Goal: Task Accomplishment & Management: Manage account settings

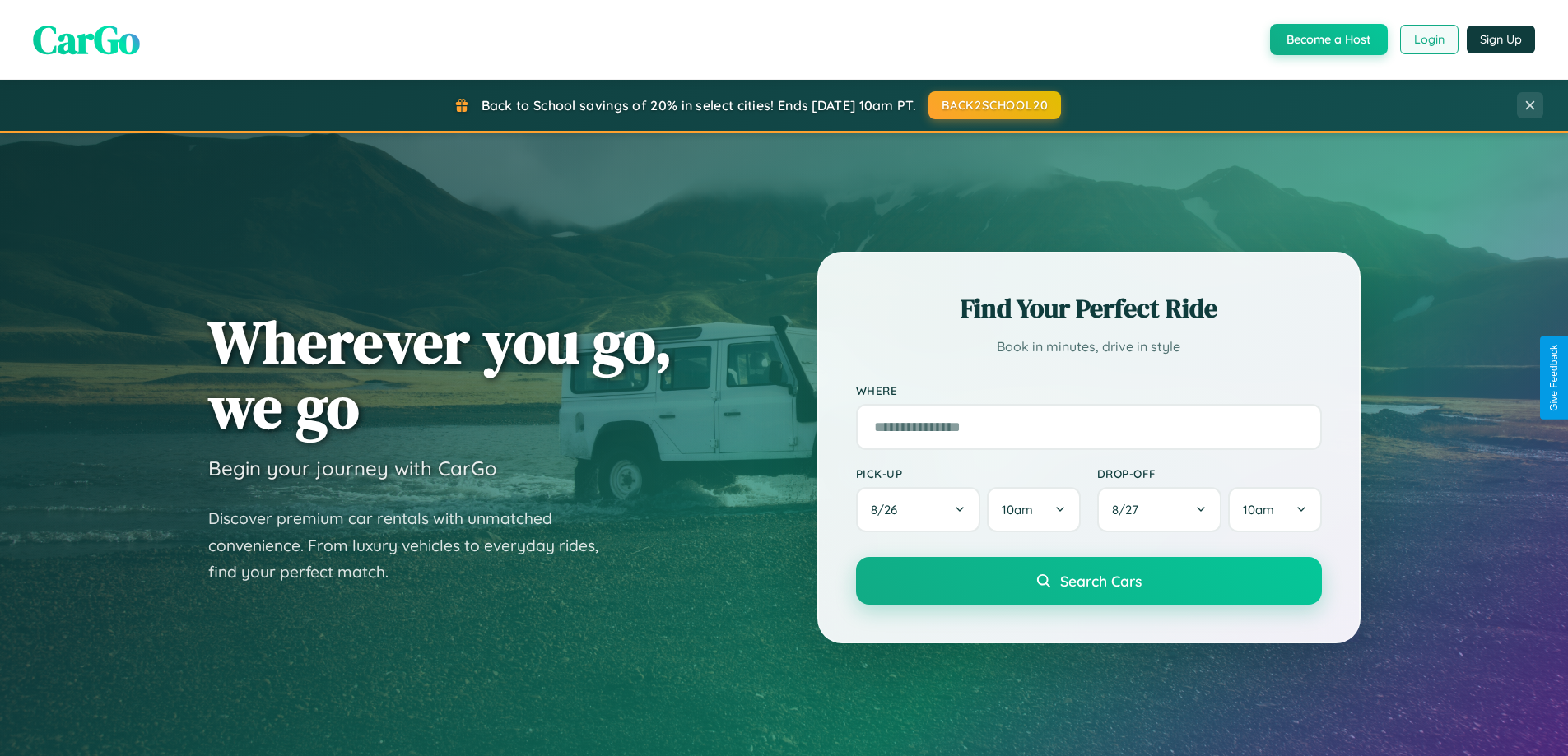
click at [1428, 40] on button "Login" at bounding box center [1429, 39] width 58 height 29
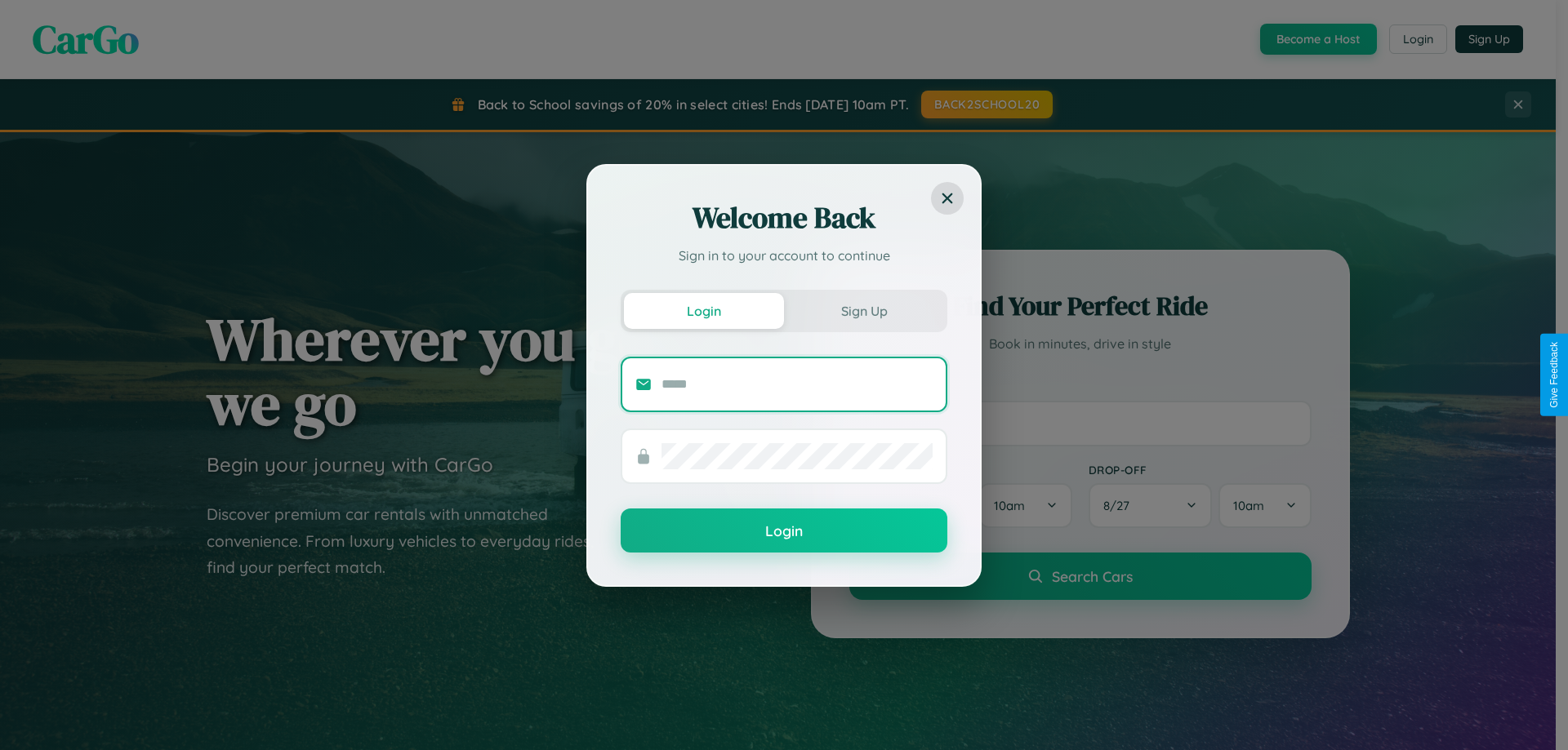
click at [797, 383] on input "text" at bounding box center [797, 384] width 271 height 26
type input "**********"
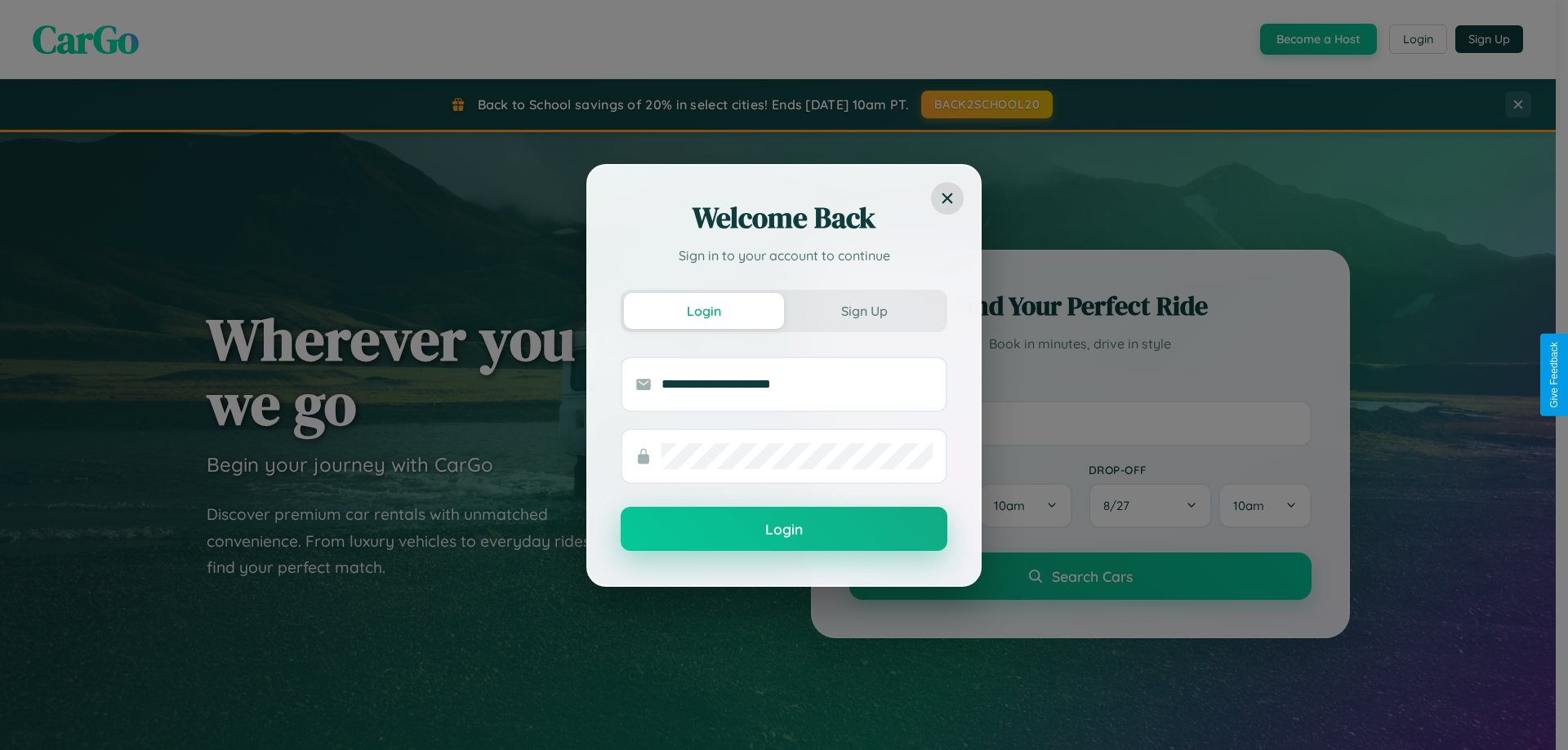
click at [784, 530] on button "Login" at bounding box center [784, 528] width 326 height 44
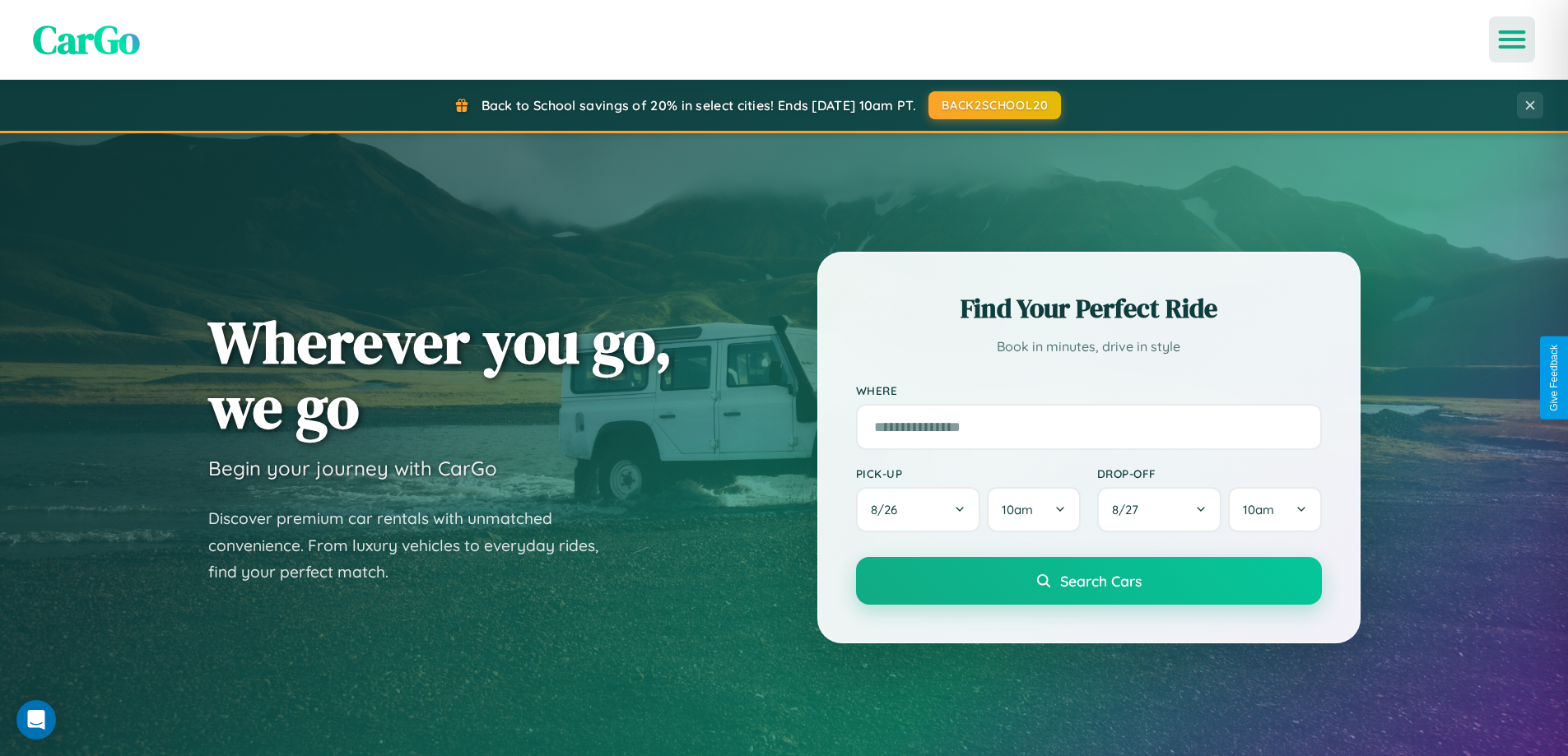
click at [1512, 40] on icon "Open menu" at bounding box center [1512, 40] width 24 height 15
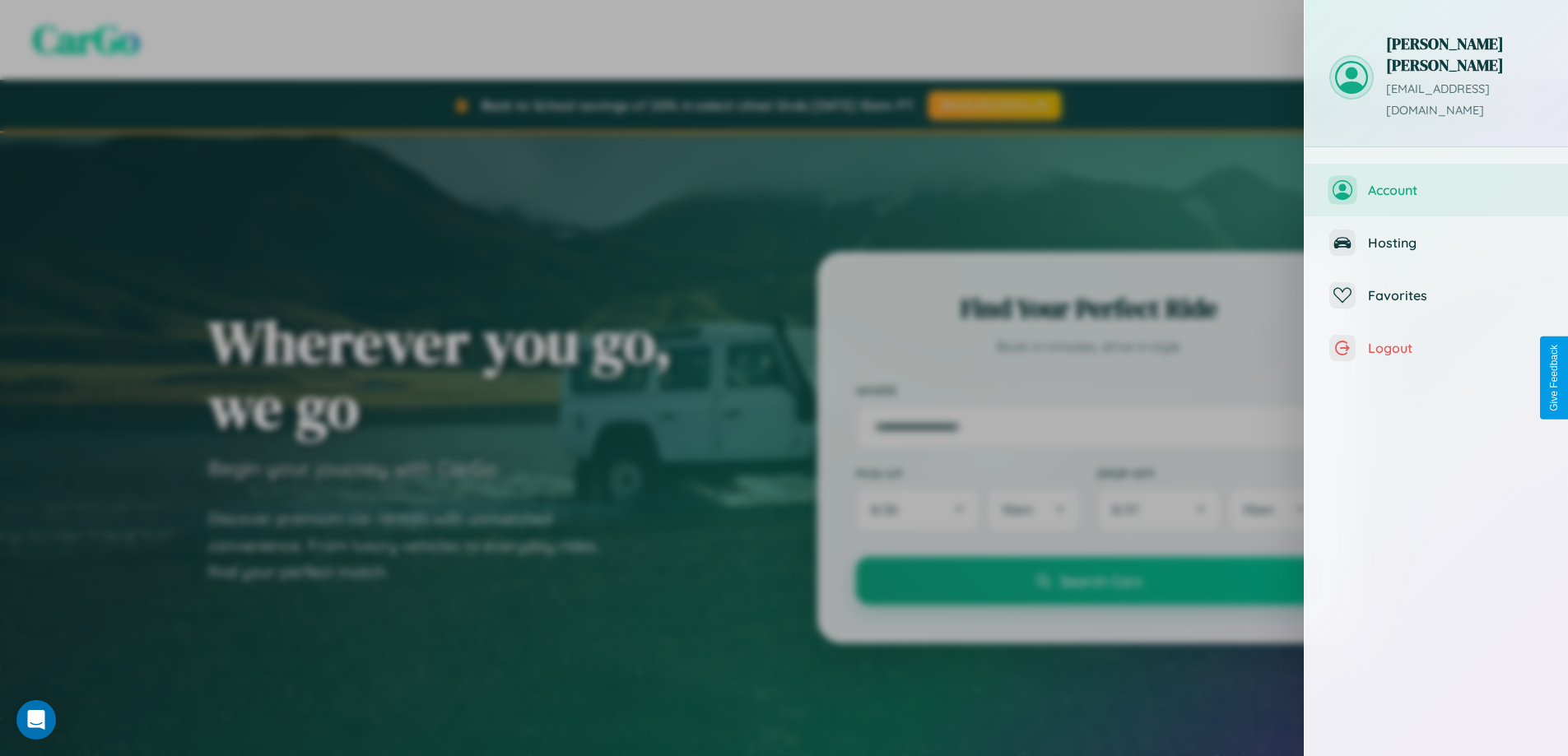
click at [1437, 182] on span "Account" at bounding box center [1456, 189] width 175 height 16
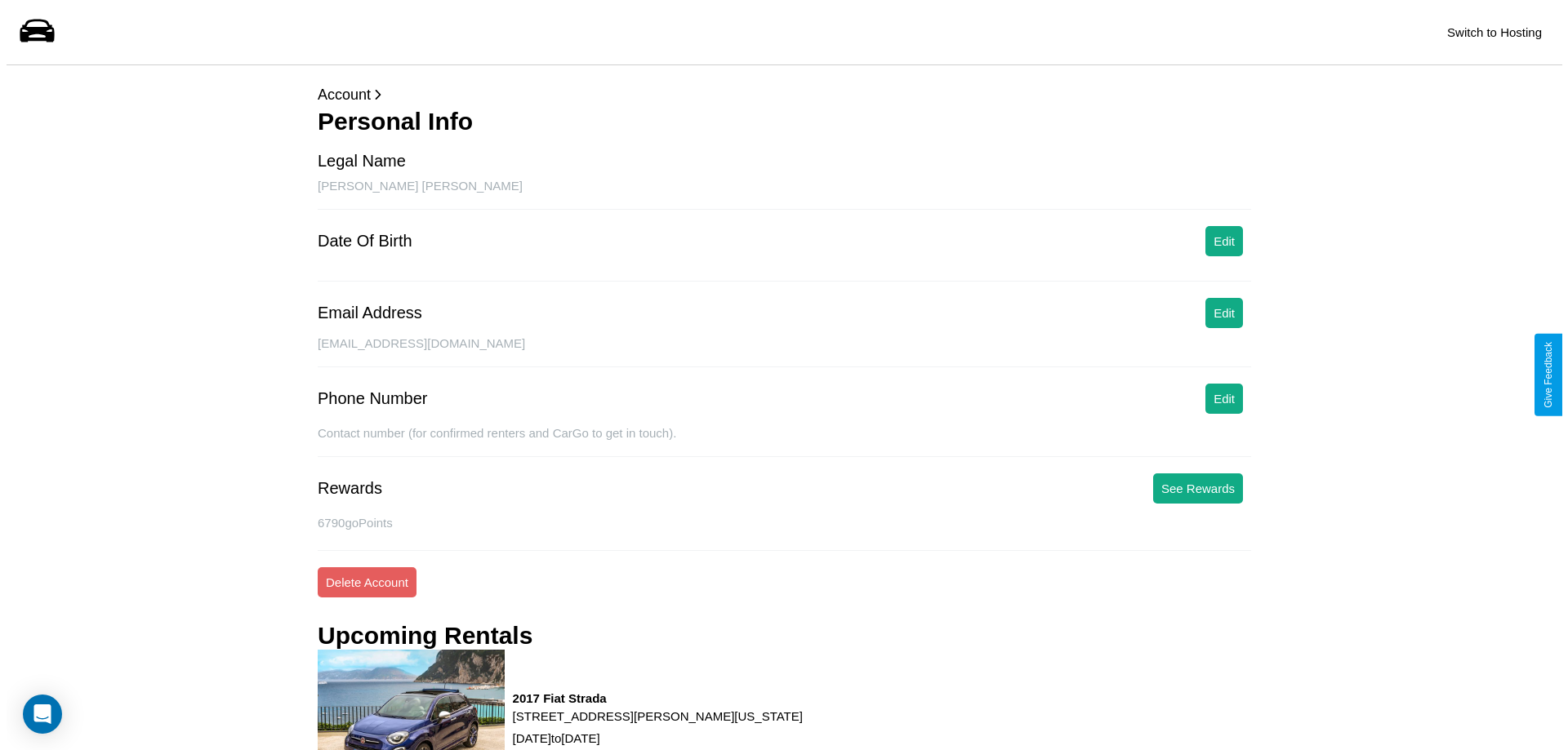
scroll to position [208, 0]
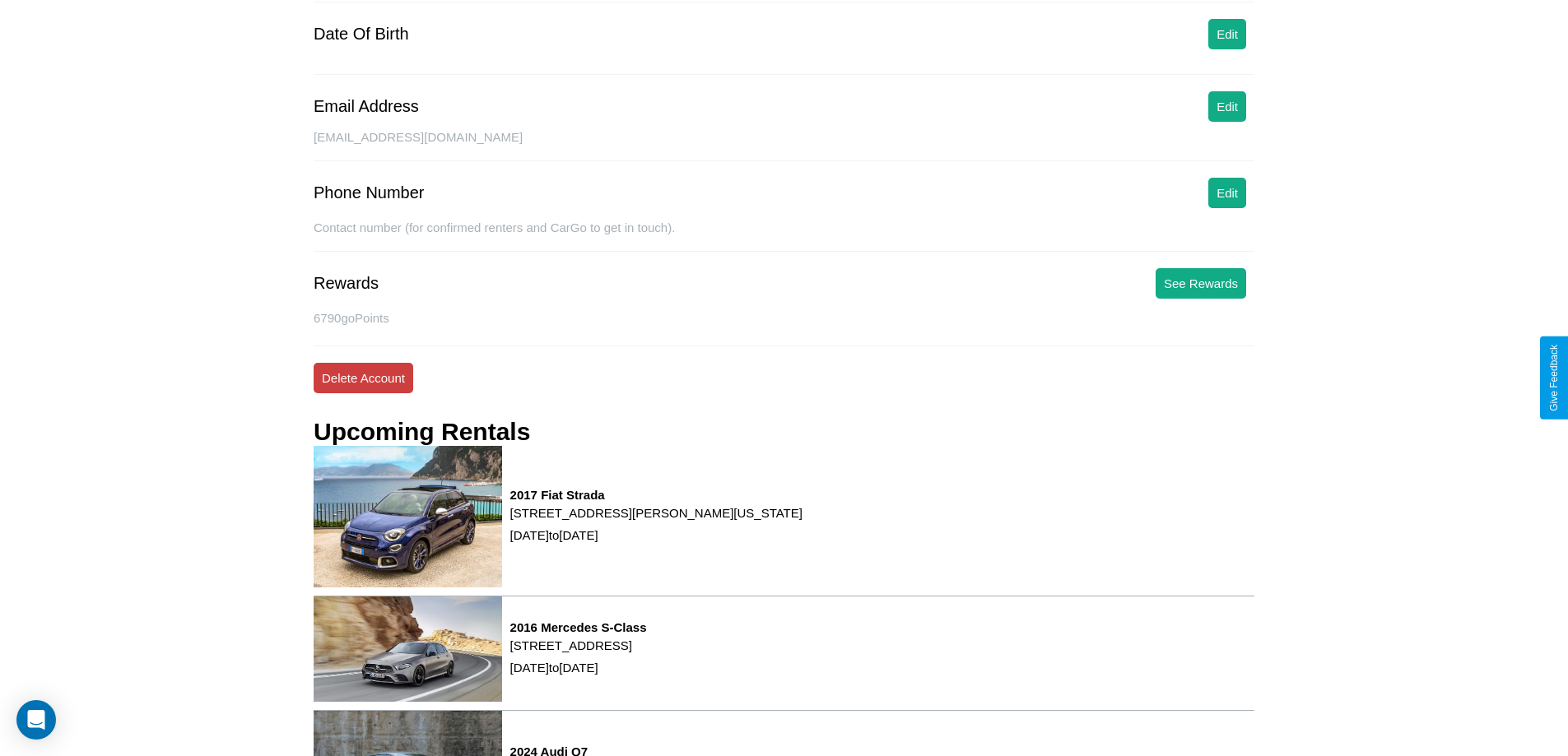
click at [363, 378] on button "Delete Account" at bounding box center [364, 378] width 100 height 30
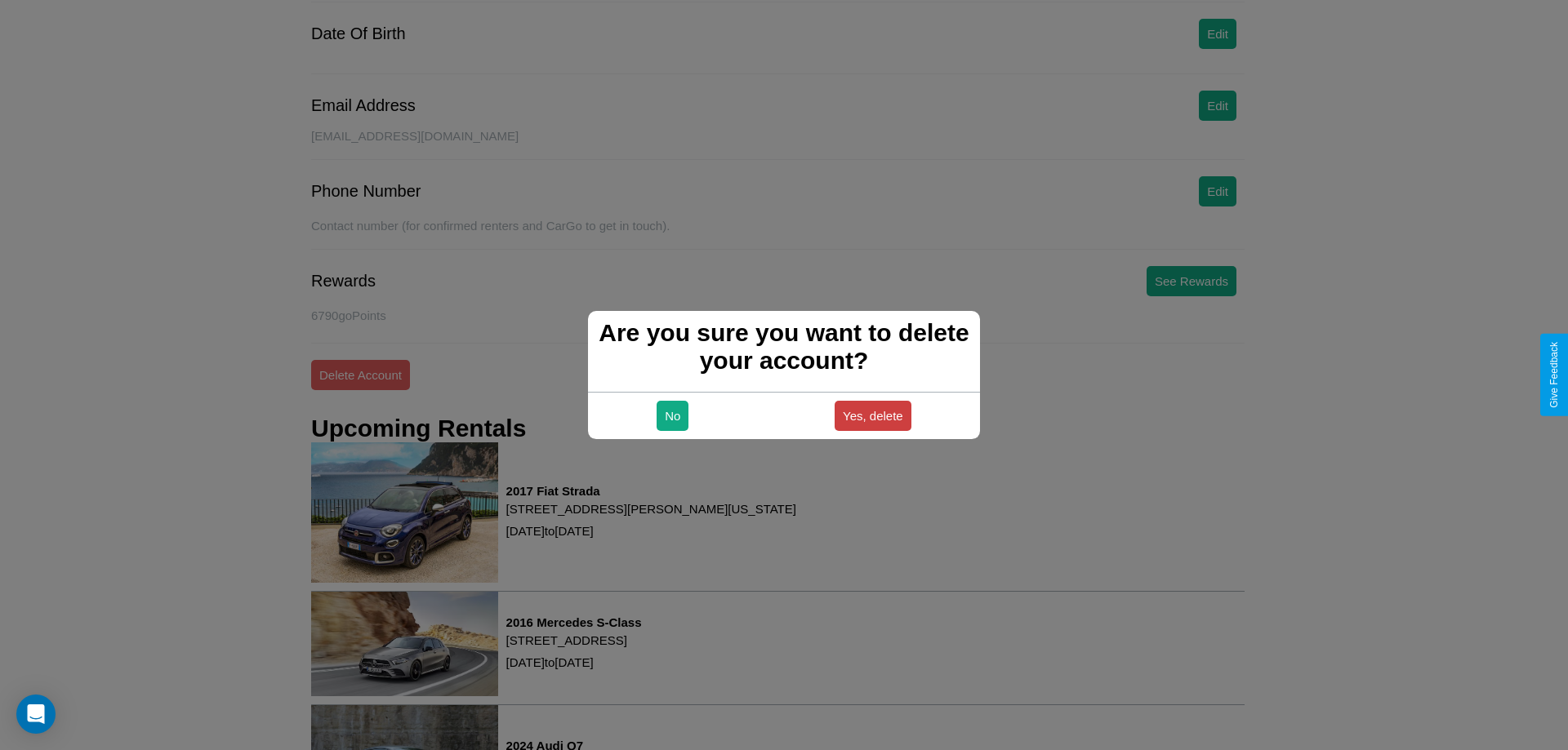
click at [872, 415] on button "Yes, delete" at bounding box center [872, 416] width 77 height 30
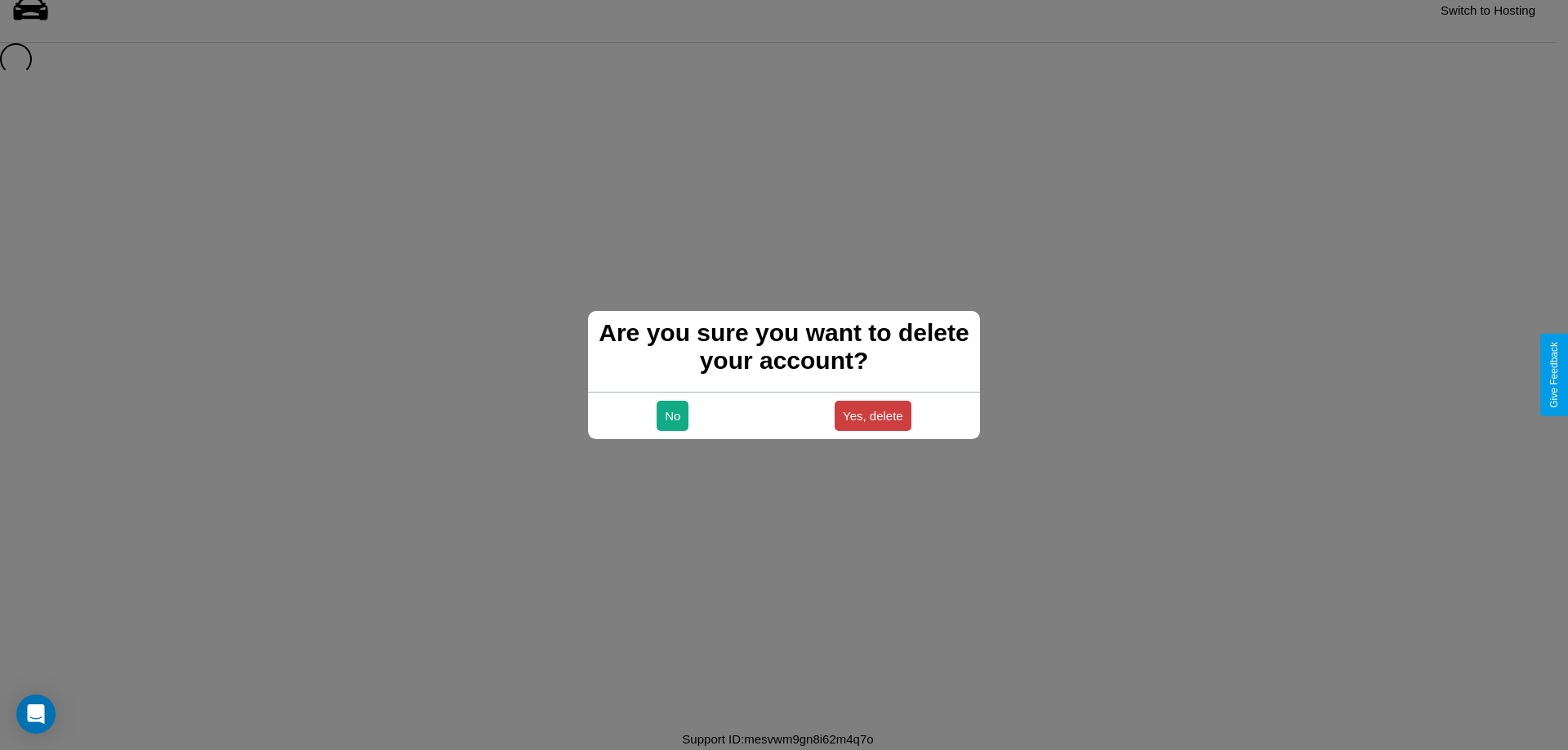
scroll to position [22, 0]
